Goal: Communication & Community: Answer question/provide support

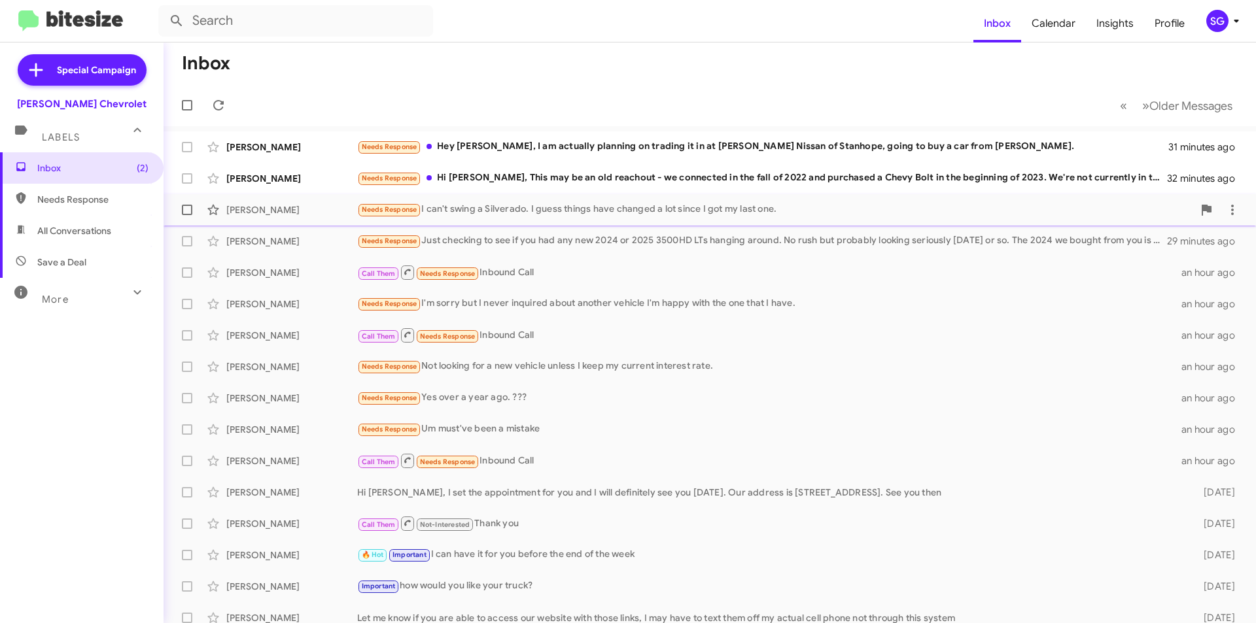
click at [345, 209] on div "[PERSON_NAME]" at bounding box center [291, 209] width 131 height 13
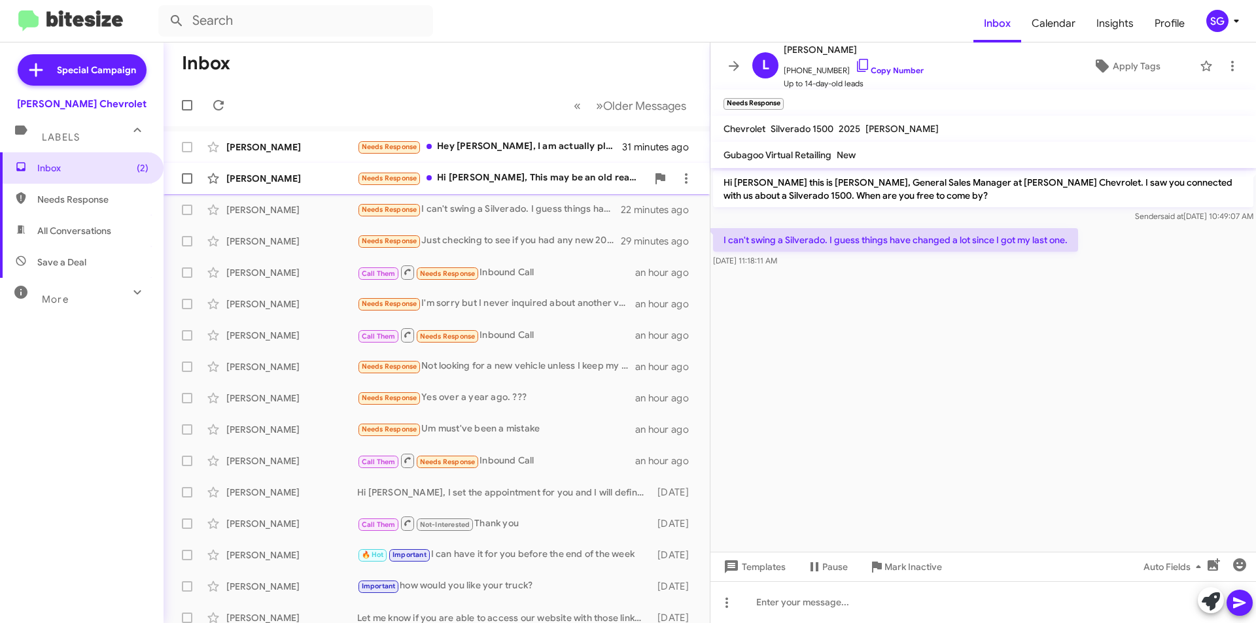
click at [506, 187] on div "[PERSON_NAME] Needs Response Hi [PERSON_NAME], This may be an old reachout - we…" at bounding box center [436, 178] width 525 height 26
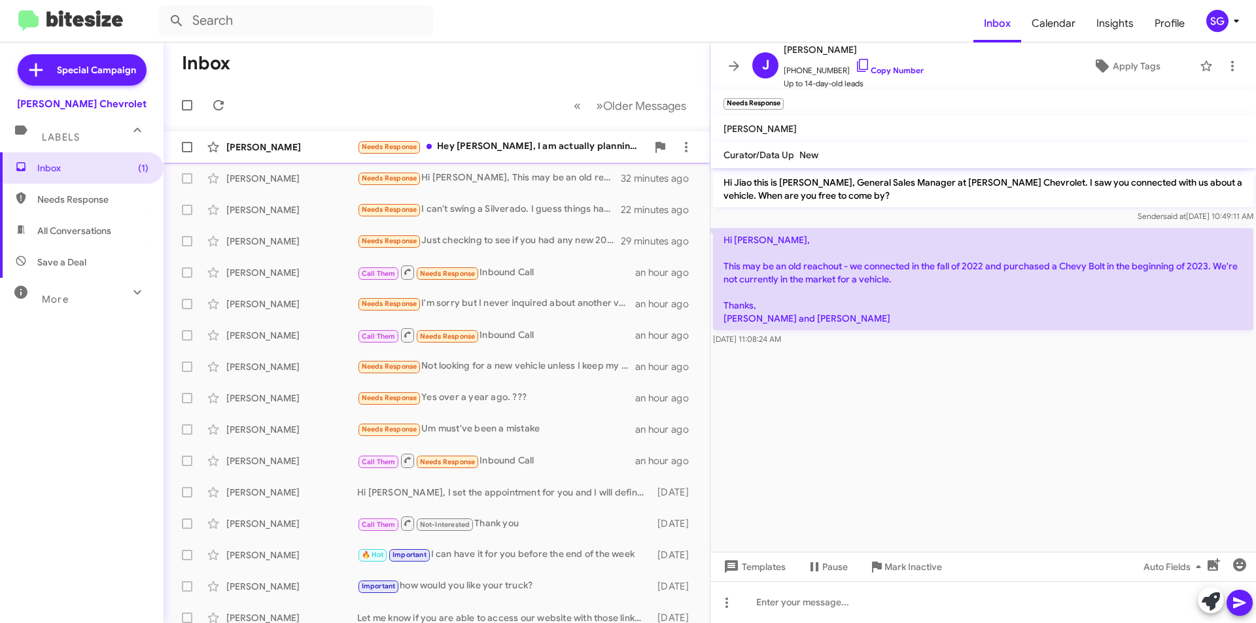
click at [511, 148] on div "Needs Response Hey [PERSON_NAME], I am actually planning on trading it in at [P…" at bounding box center [502, 146] width 290 height 15
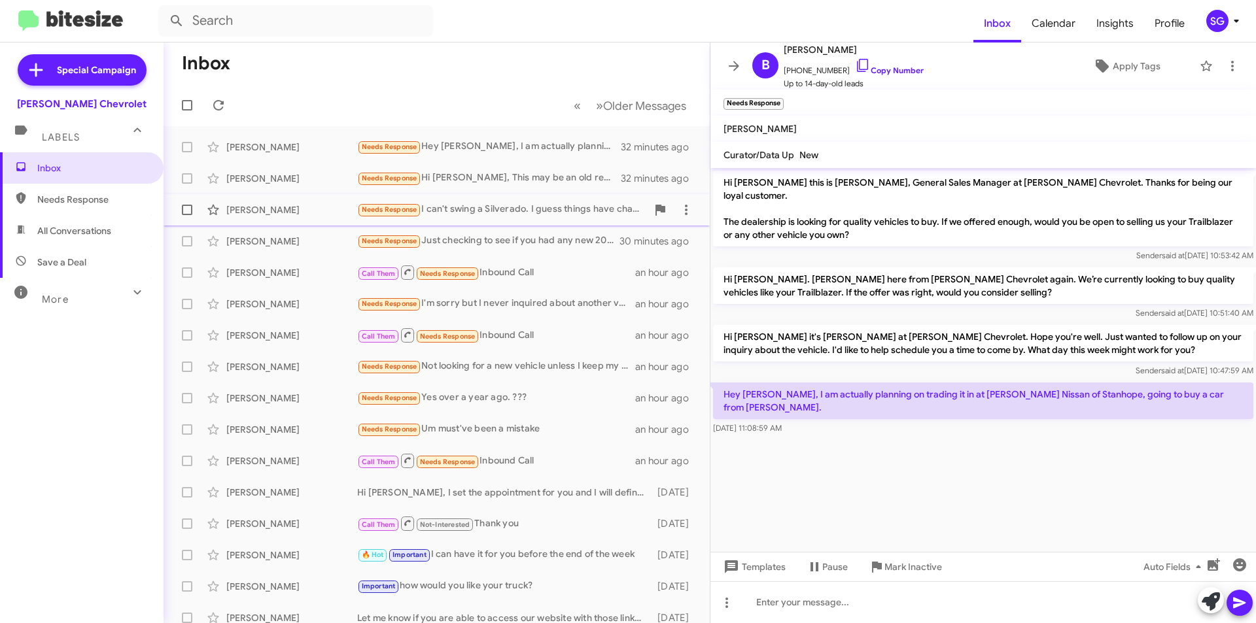
click at [506, 205] on div "Needs Response I can't swing a Silverado. I guess things have changed a lot sin…" at bounding box center [502, 209] width 290 height 15
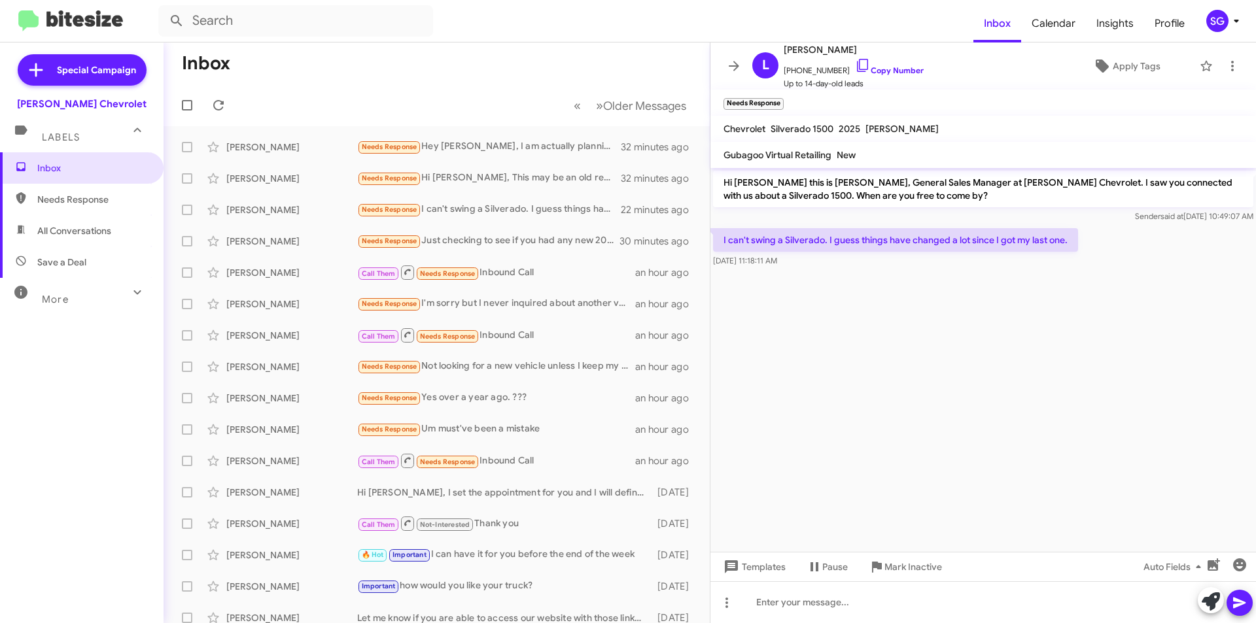
click at [927, 357] on cdk-virtual-scroll-viewport "Hi [PERSON_NAME] this is [PERSON_NAME], General Sales Manager at [PERSON_NAME] …" at bounding box center [982, 360] width 545 height 384
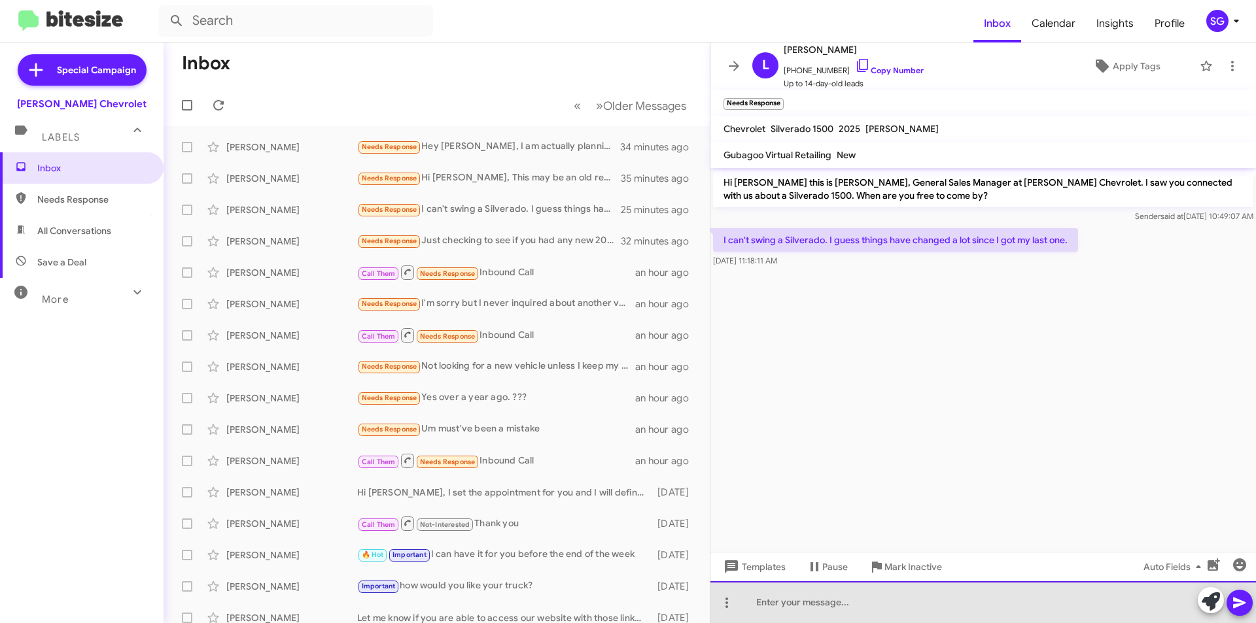
click at [939, 602] on div at bounding box center [982, 602] width 545 height 42
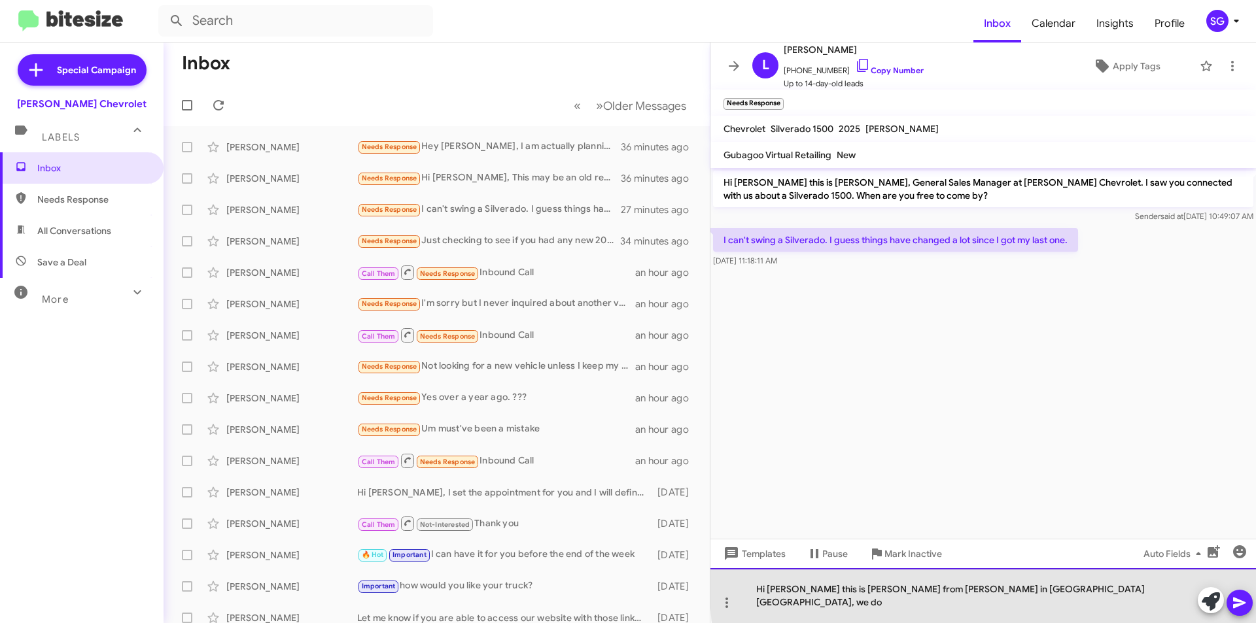
click at [1046, 601] on div "Hi [PERSON_NAME] this is [PERSON_NAME] from [PERSON_NAME] in [GEOGRAPHIC_DATA] …" at bounding box center [982, 595] width 545 height 55
click at [1075, 607] on div "Hi [PERSON_NAME] this is [PERSON_NAME] from [PERSON_NAME] in [GEOGRAPHIC_DATA] …" at bounding box center [982, 595] width 545 height 55
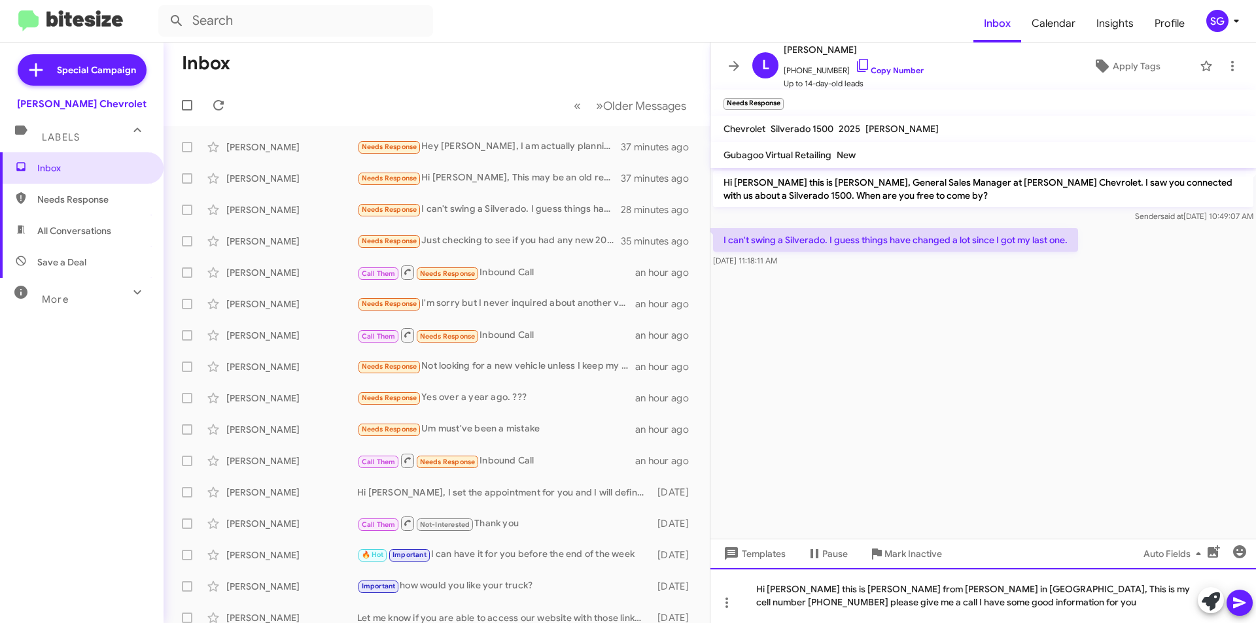
click at [1043, 606] on div "Hi [PERSON_NAME] this is [PERSON_NAME] from [PERSON_NAME] in [GEOGRAPHIC_DATA],…" at bounding box center [982, 595] width 545 height 55
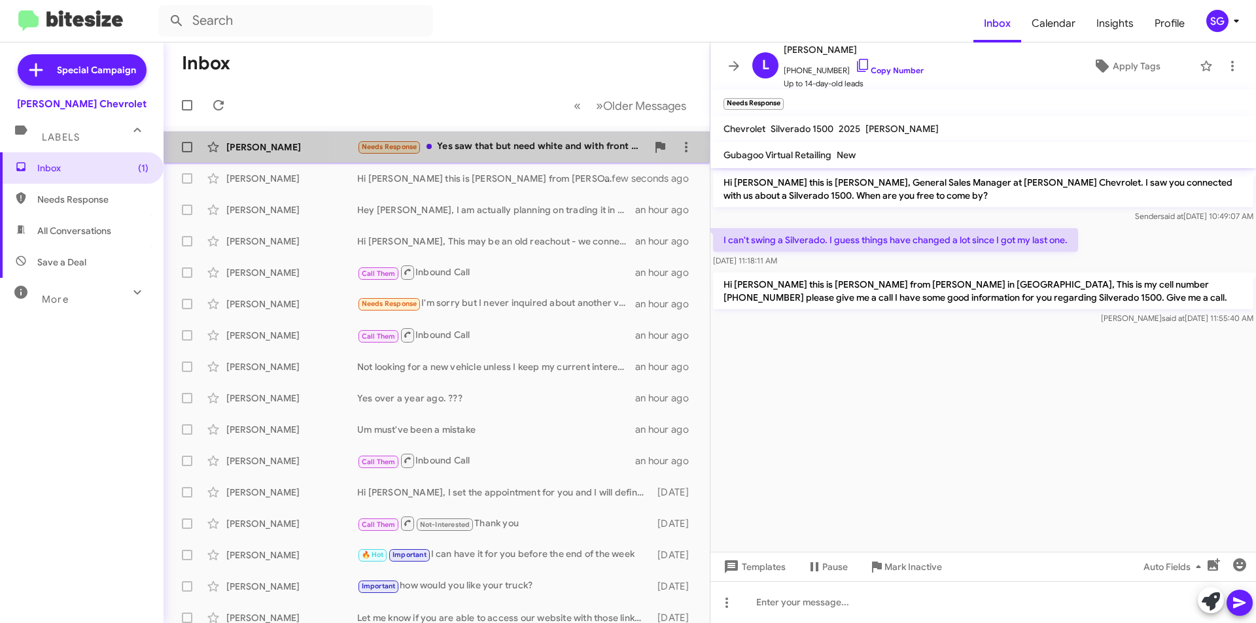
click at [485, 137] on div "[PERSON_NAME] Needs Response Yes saw that but need white and with front bench s…" at bounding box center [436, 147] width 525 height 26
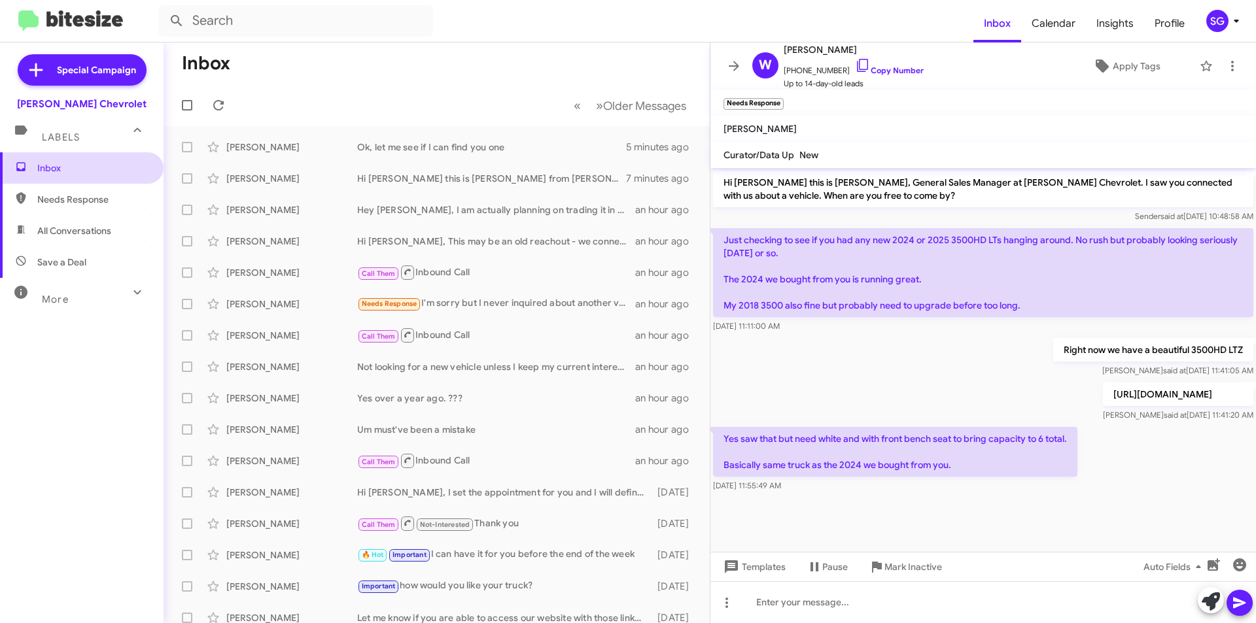
click at [65, 165] on span "Inbox" at bounding box center [92, 168] width 111 height 13
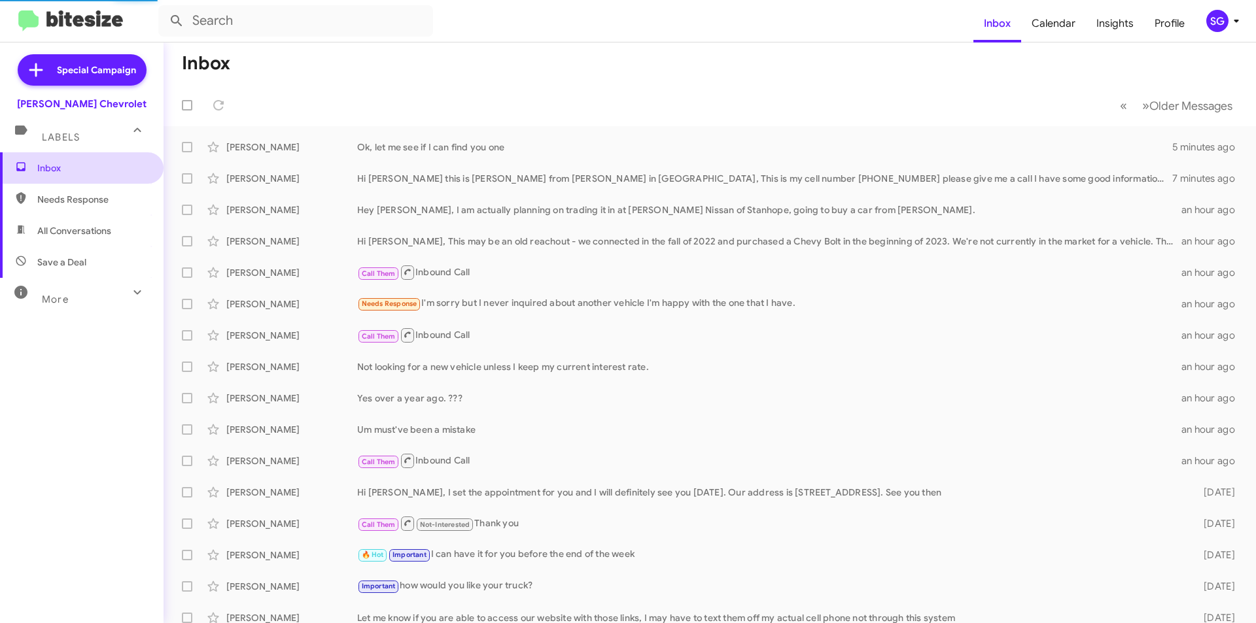
click at [65, 165] on span "Inbox" at bounding box center [92, 168] width 111 height 13
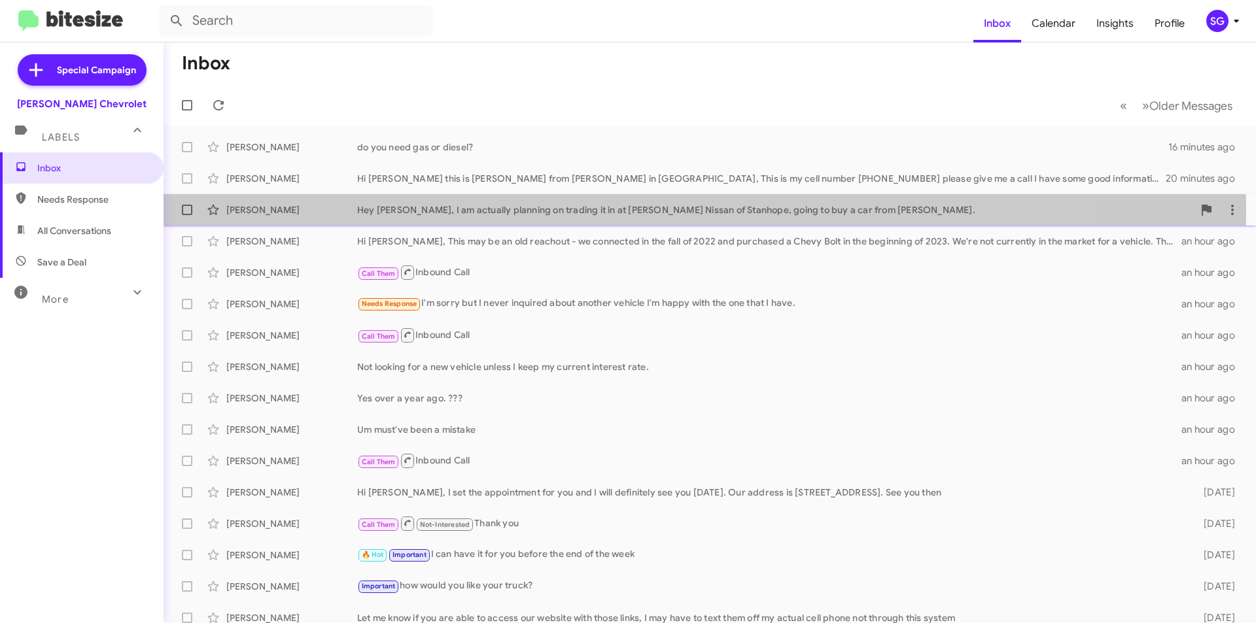
click at [424, 209] on div "Hey [PERSON_NAME], I am actually planning on trading it in at [PERSON_NAME] Nis…" at bounding box center [775, 209] width 836 height 13
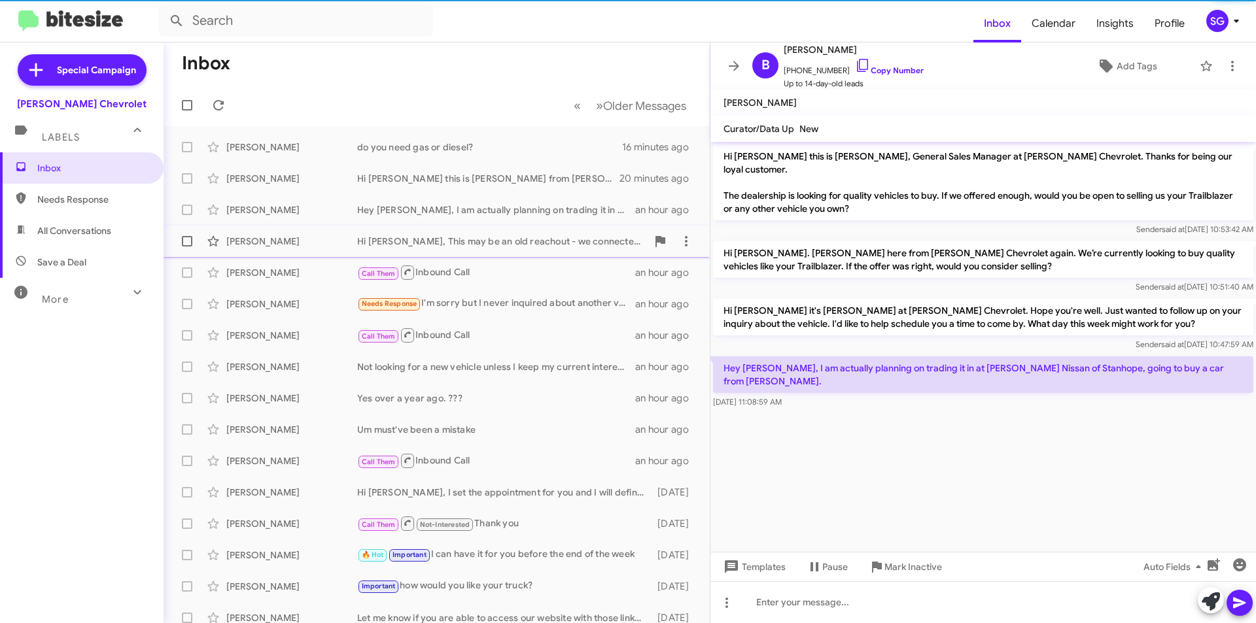
click at [465, 247] on div "Hi [PERSON_NAME], This may be an old reachout - we connected in the fall of 202…" at bounding box center [502, 241] width 290 height 13
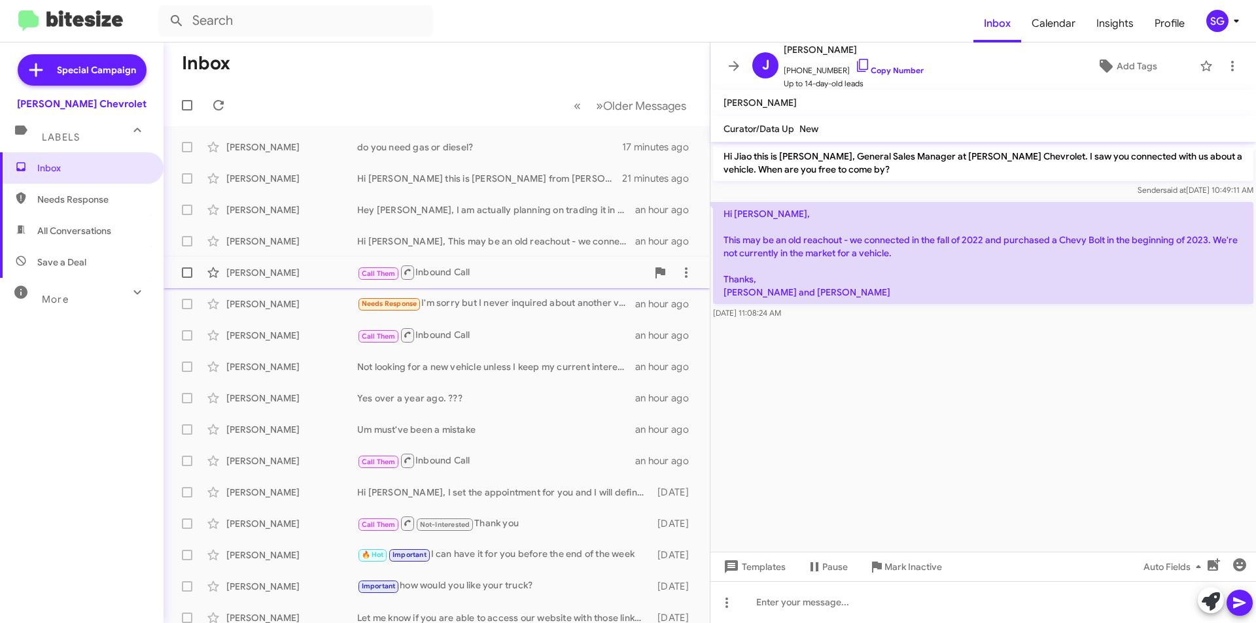
click at [457, 273] on div "Call Them Inbound Call" at bounding box center [502, 272] width 290 height 16
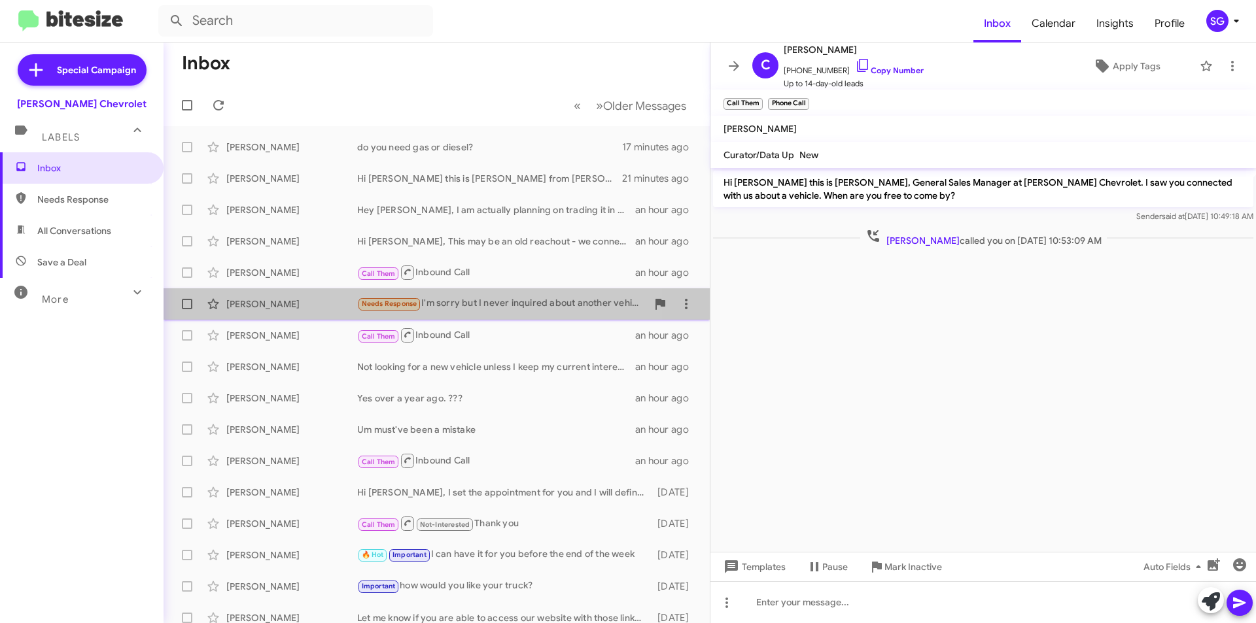
click at [472, 303] on div "Needs Response I'm sorry but I never inquired about another vehicle I'm happy w…" at bounding box center [502, 303] width 290 height 15
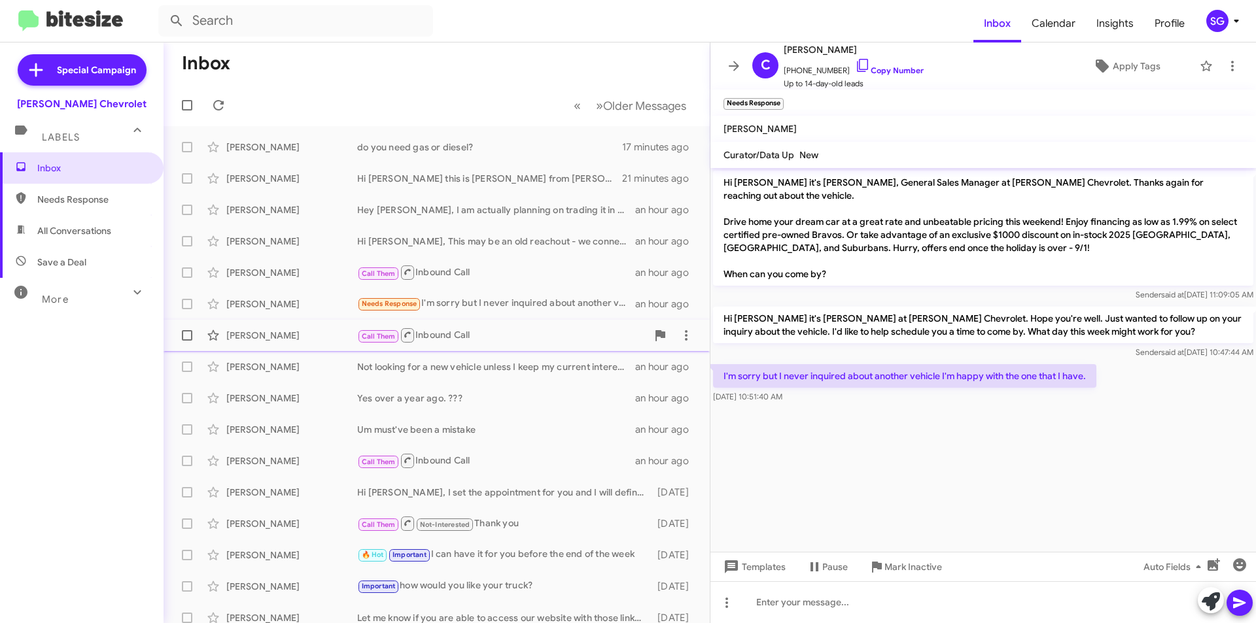
click at [468, 338] on div "Call Them Inbound Call" at bounding box center [502, 335] width 290 height 16
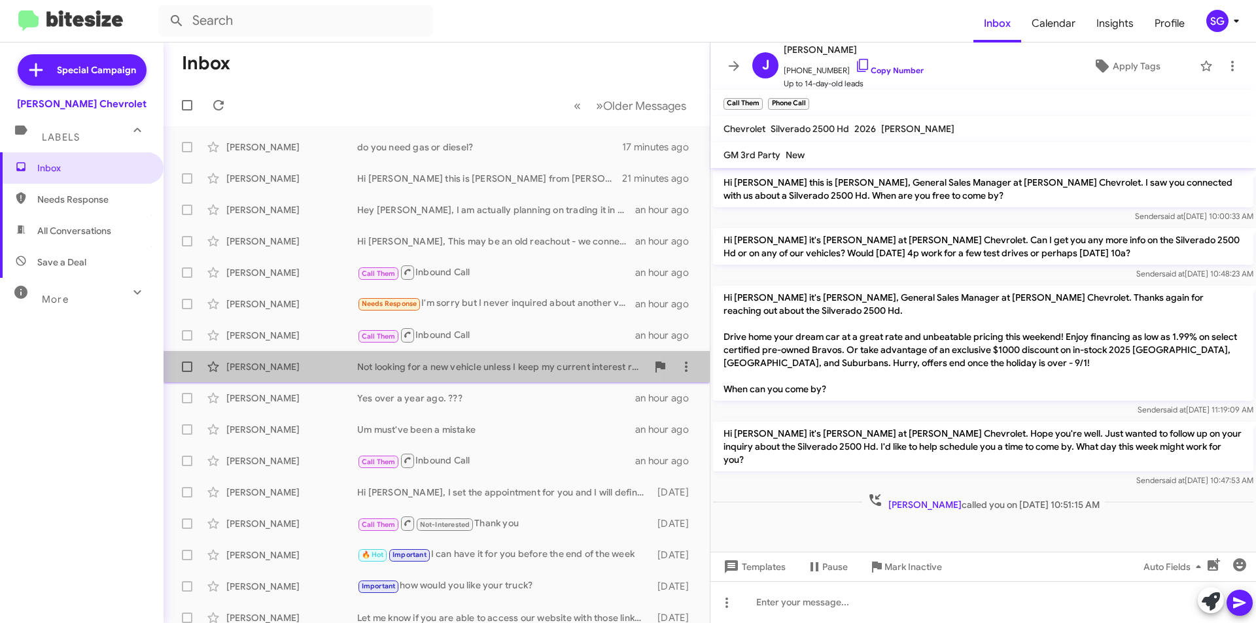
click at [462, 356] on div "[PERSON_NAME] Not looking for a new vehicle unless I keep my current interest r…" at bounding box center [436, 367] width 525 height 26
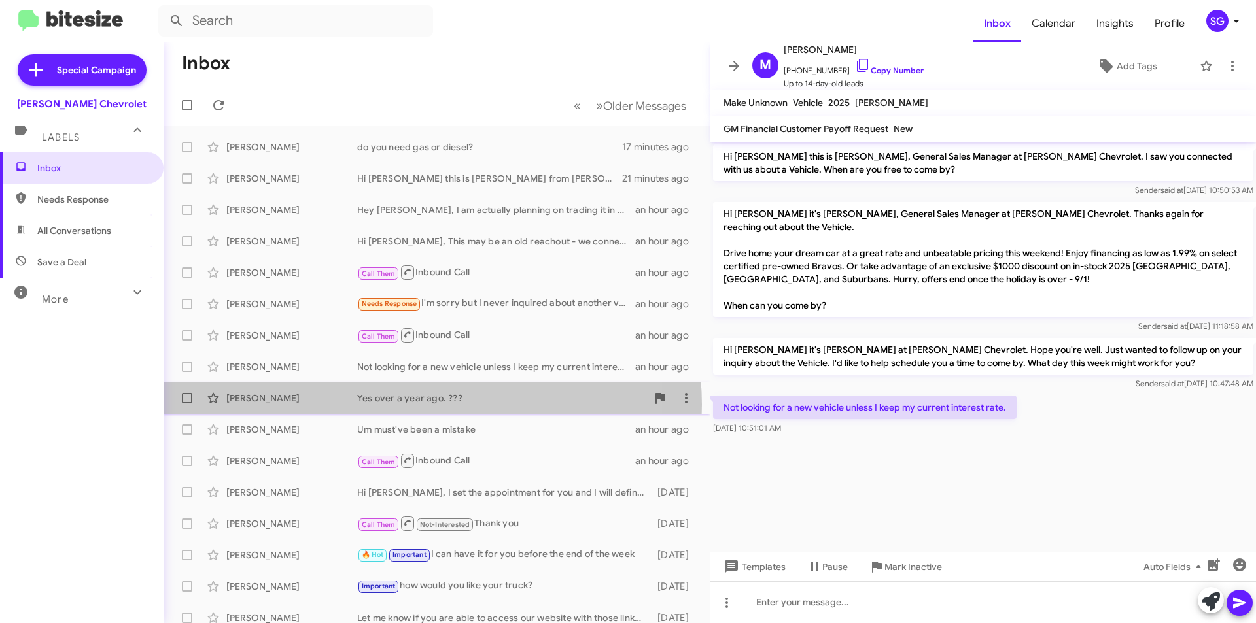
click at [432, 405] on div "[PERSON_NAME] Yes over a year ago. ??? an hour ago" at bounding box center [436, 398] width 525 height 26
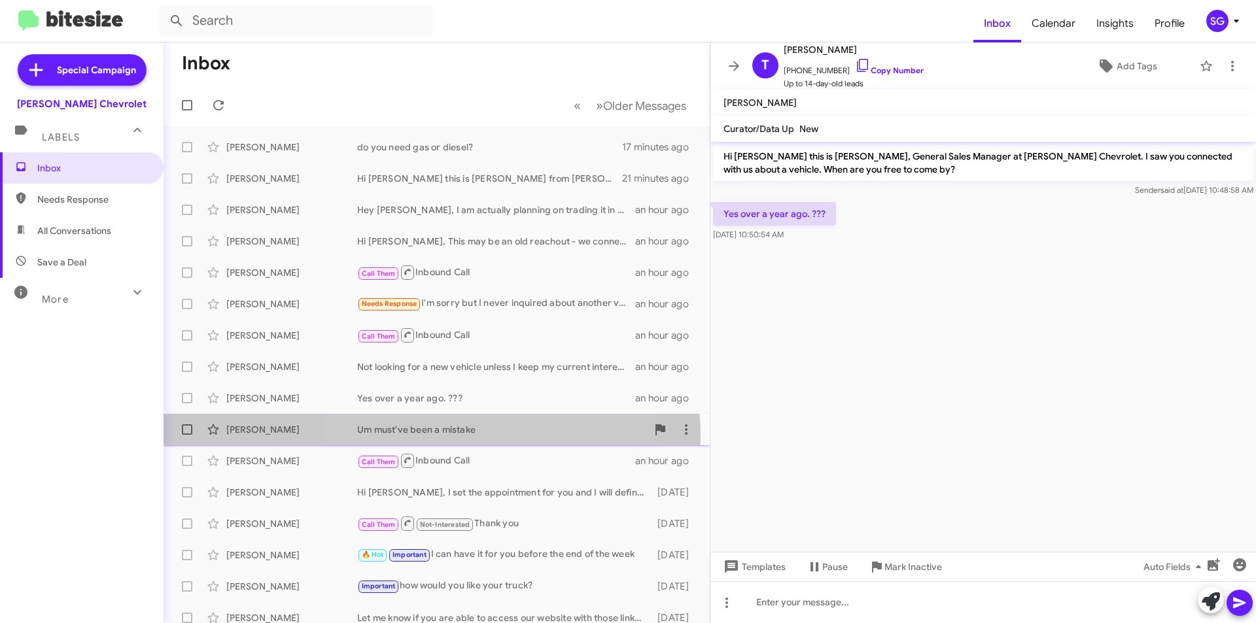
click at [429, 437] on div "[PERSON_NAME] Um must've been a mistake an hour ago" at bounding box center [436, 430] width 525 height 26
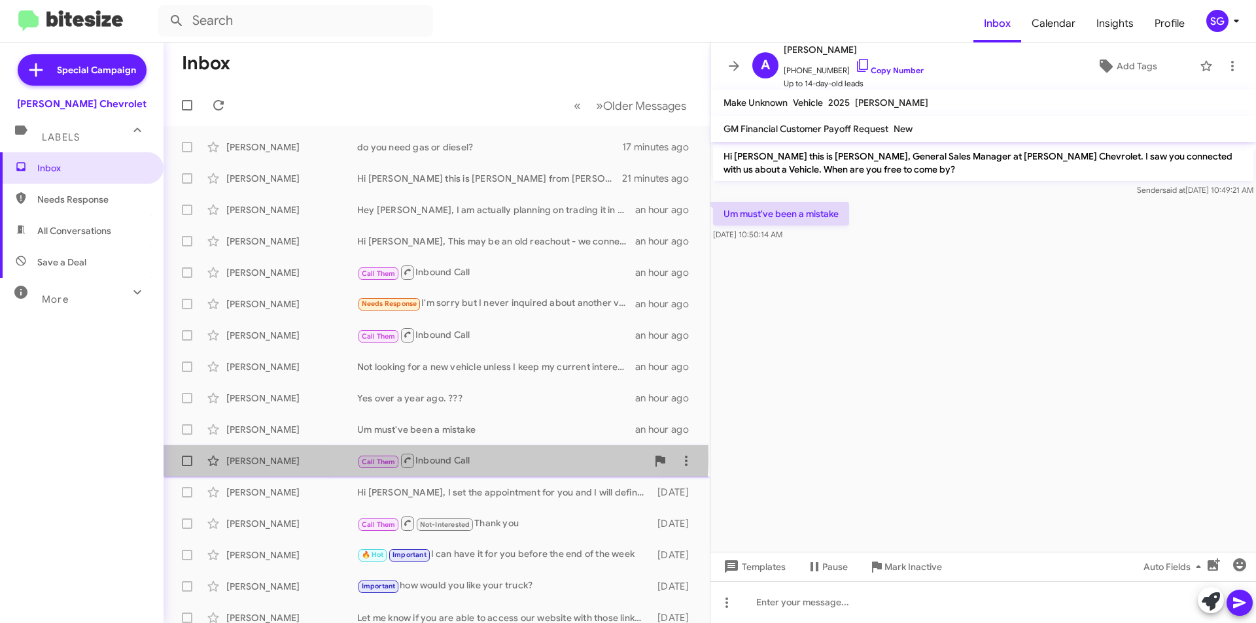
click at [436, 458] on div "Call Them Inbound Call" at bounding box center [502, 461] width 290 height 16
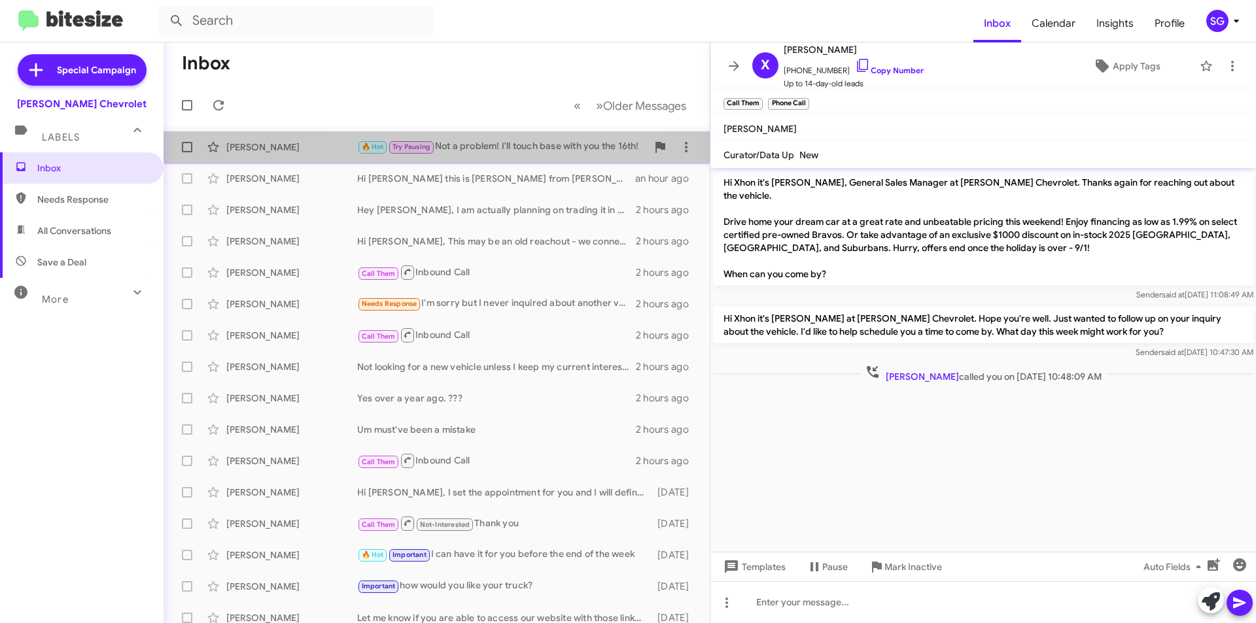
click at [484, 157] on div "[PERSON_NAME] 🔥 Hot Try Pausing Not a problem! I'll touch base with you the 16t…" at bounding box center [436, 147] width 525 height 26
